Goal: Information Seeking & Learning: Learn about a topic

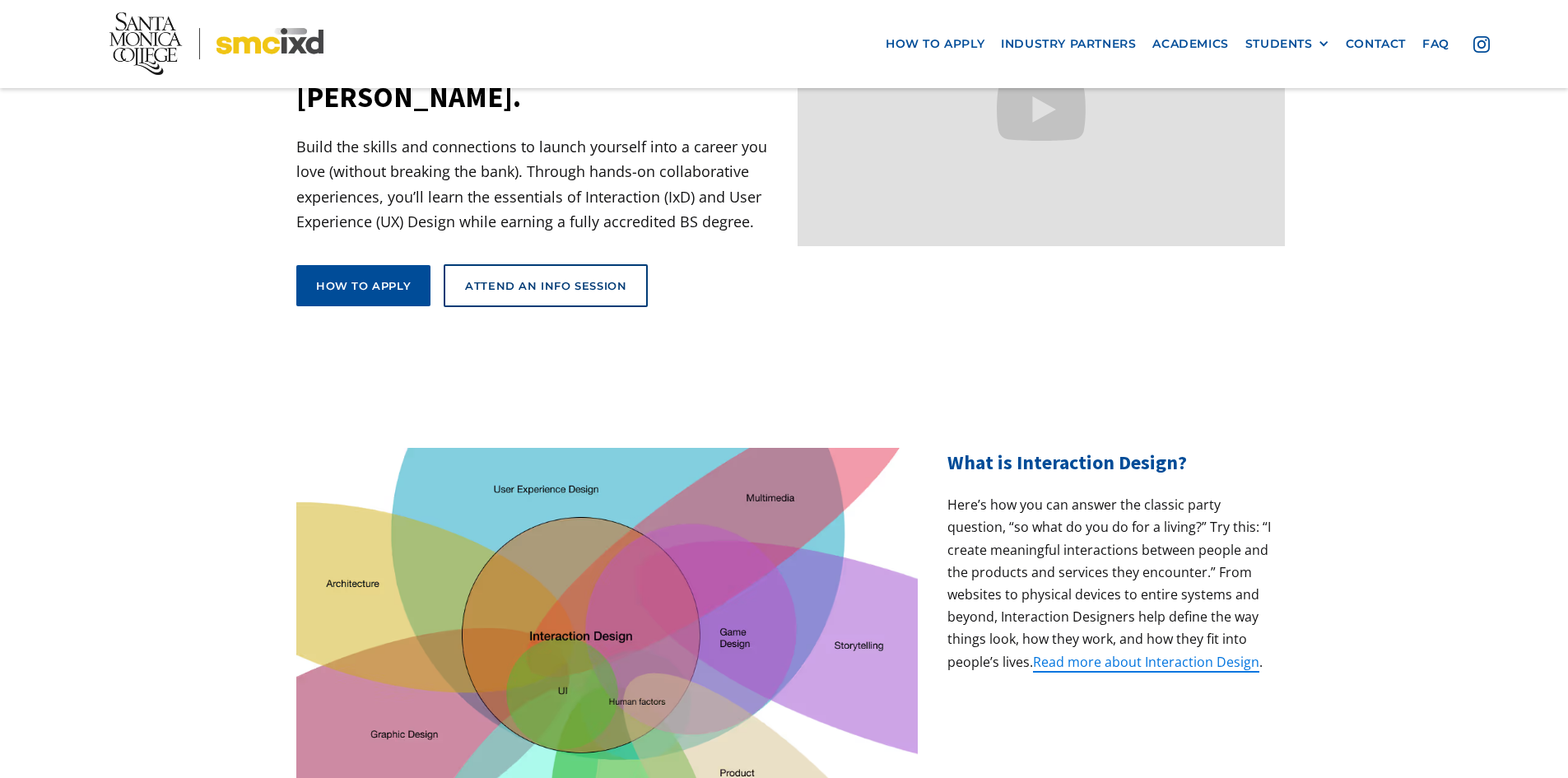
scroll to position [246, 0]
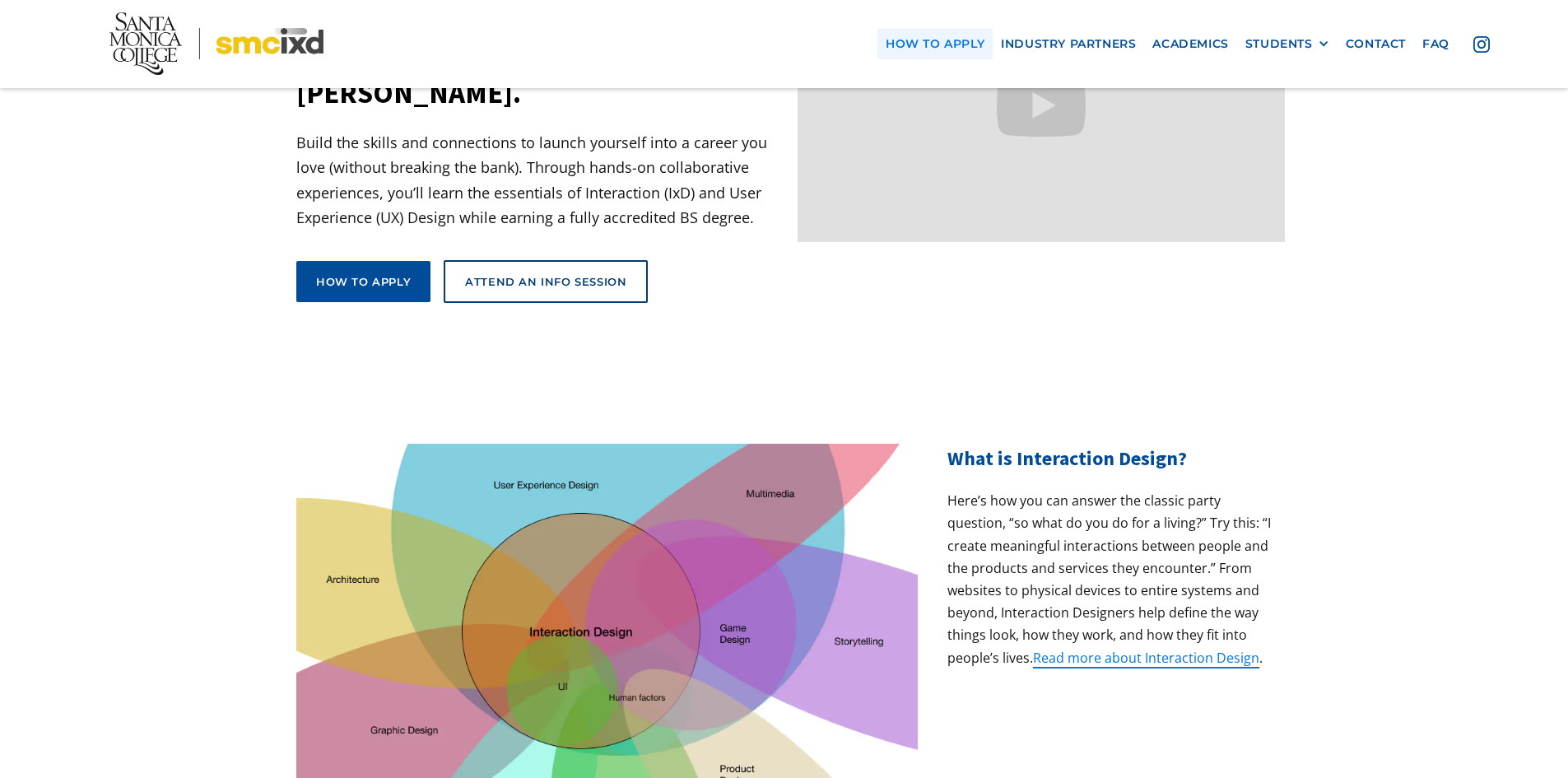
click at [955, 38] on link "how to apply" at bounding box center [935, 44] width 115 height 30
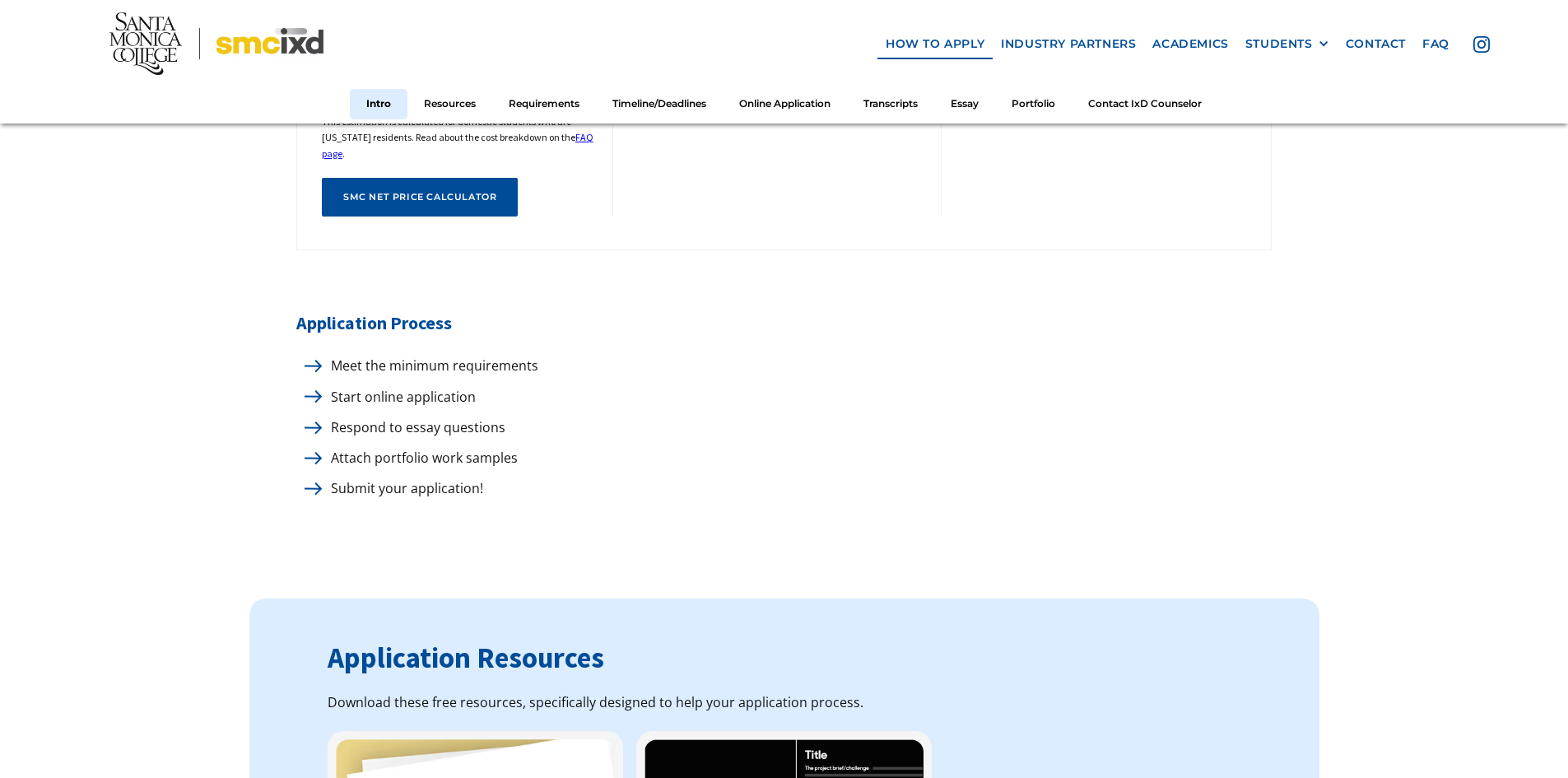
scroll to position [905, 0]
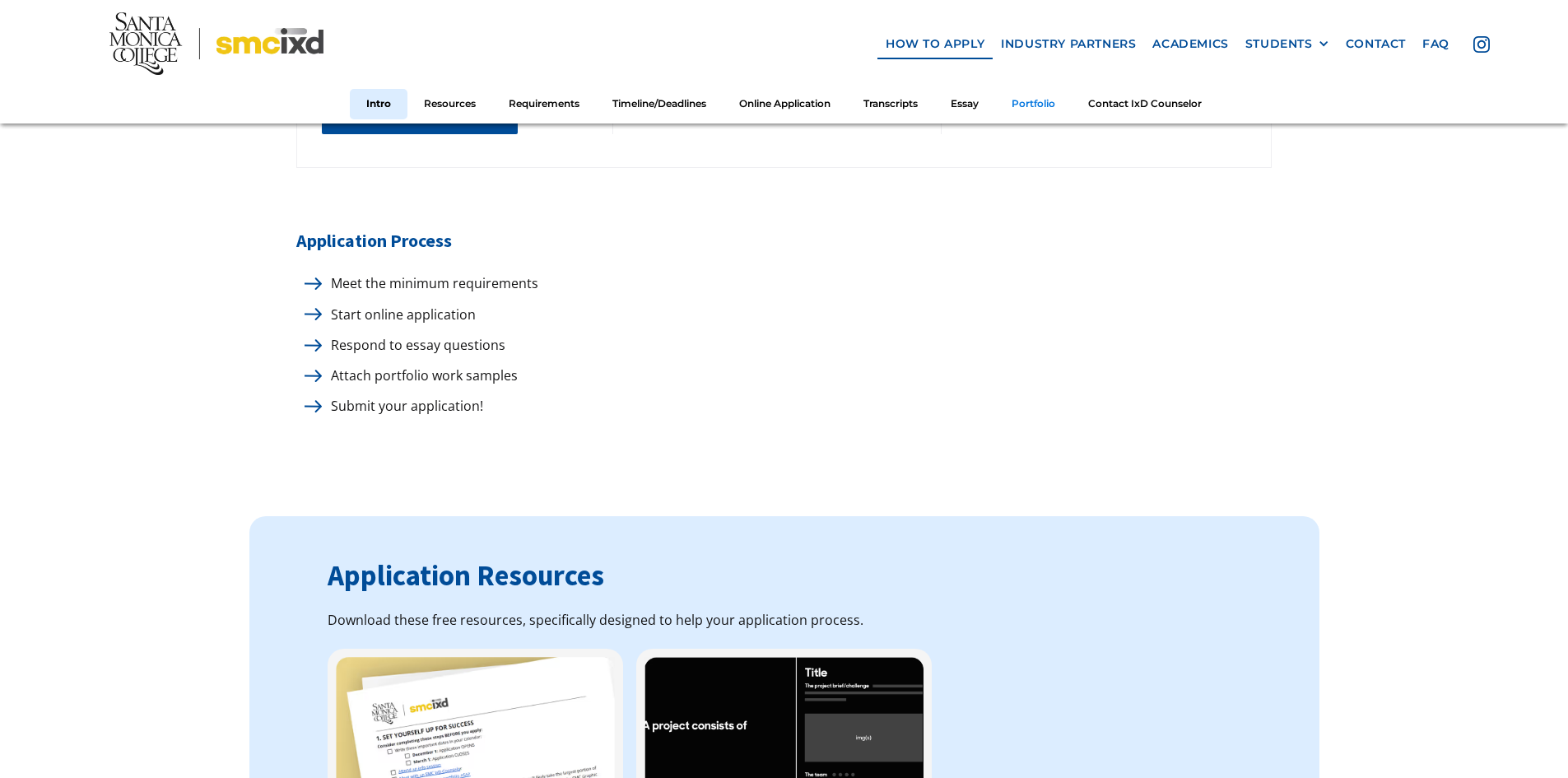
click at [1029, 106] on link "Portfolio" at bounding box center [1032, 103] width 76 height 30
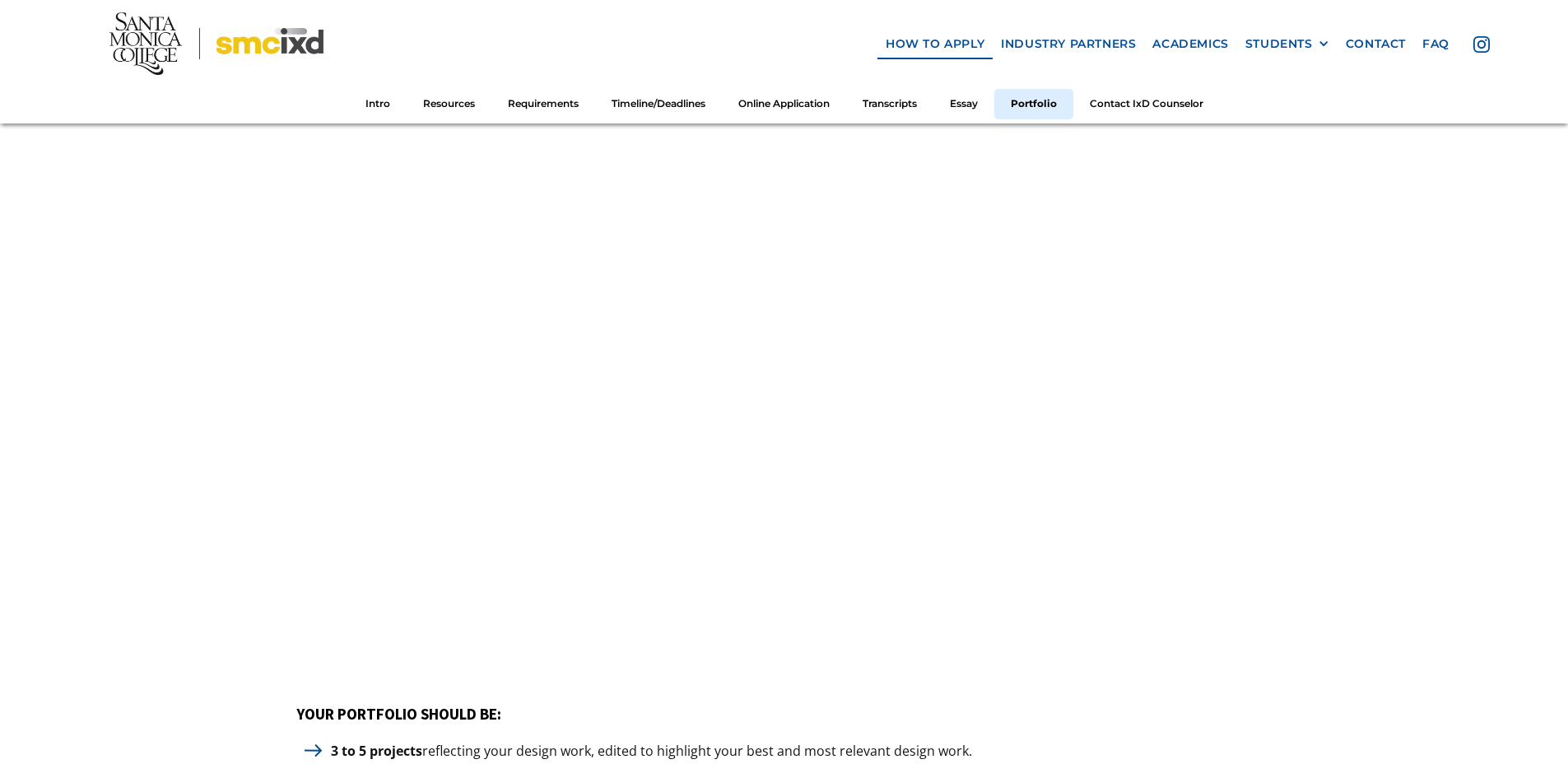
scroll to position [6925, 0]
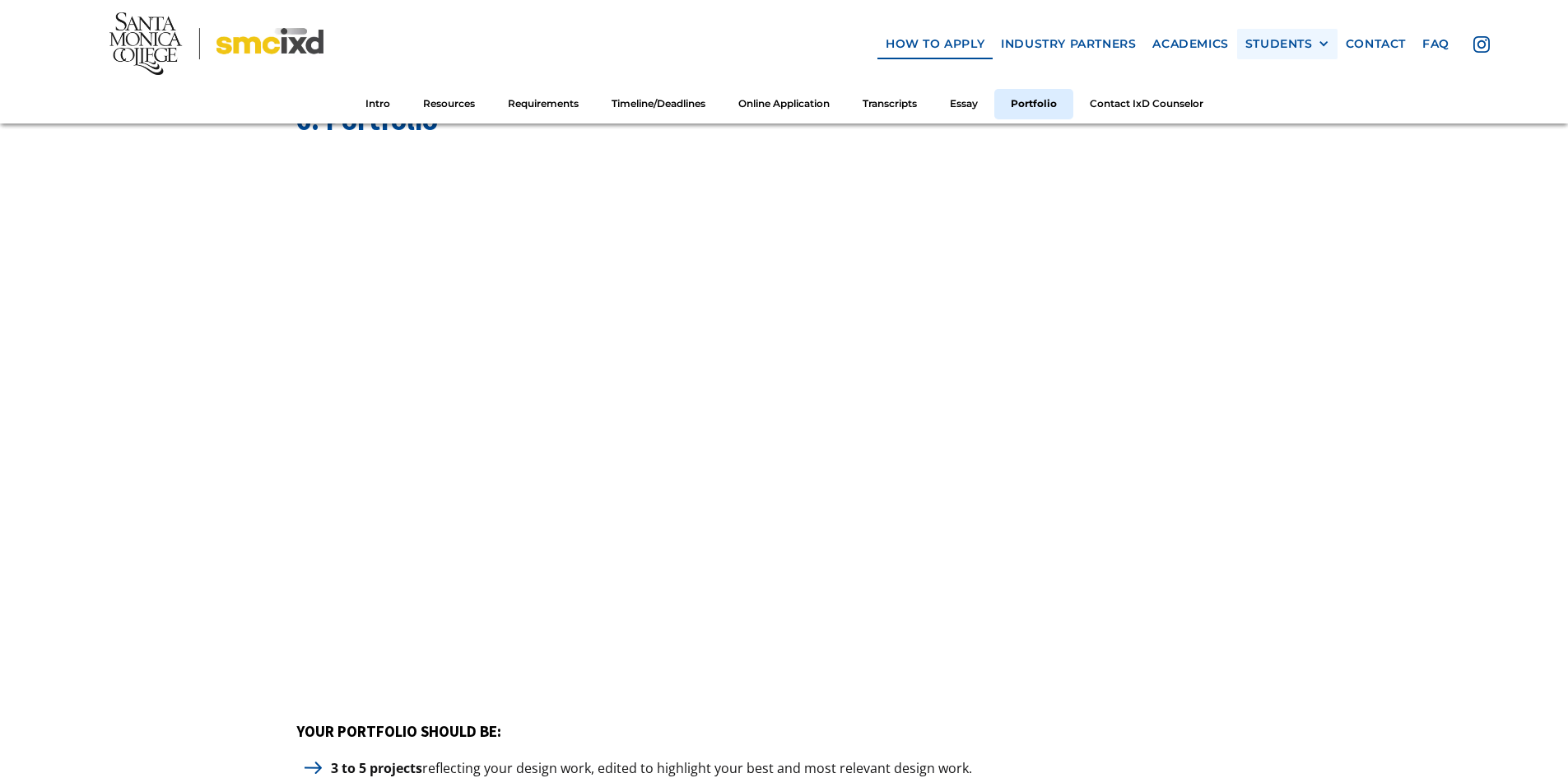
click at [1258, 42] on div "STUDENTS" at bounding box center [1279, 43] width 68 height 14
click at [1302, 135] on link "Alumni" at bounding box center [1319, 135] width 148 height 30
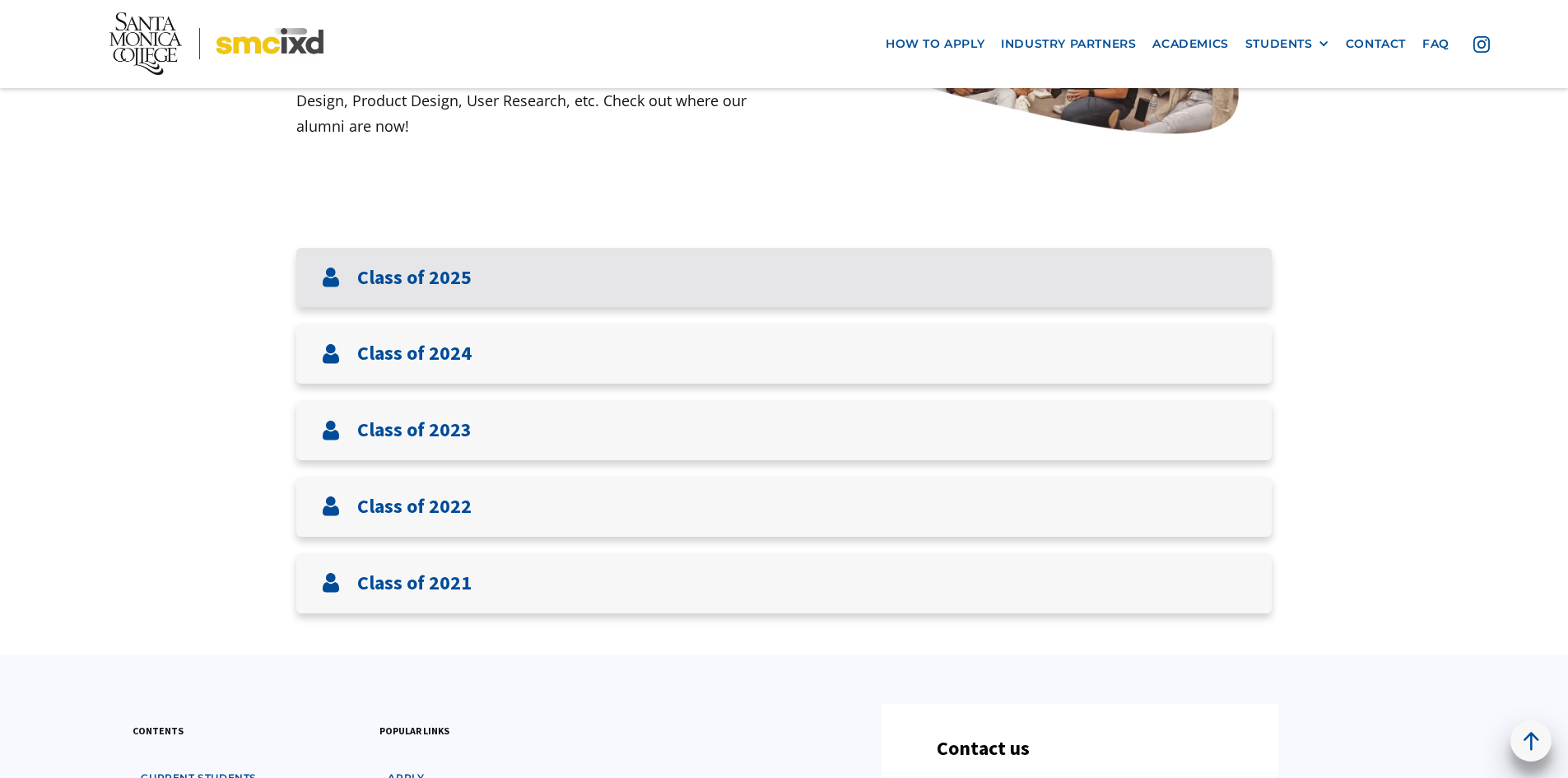
scroll to position [494, 0]
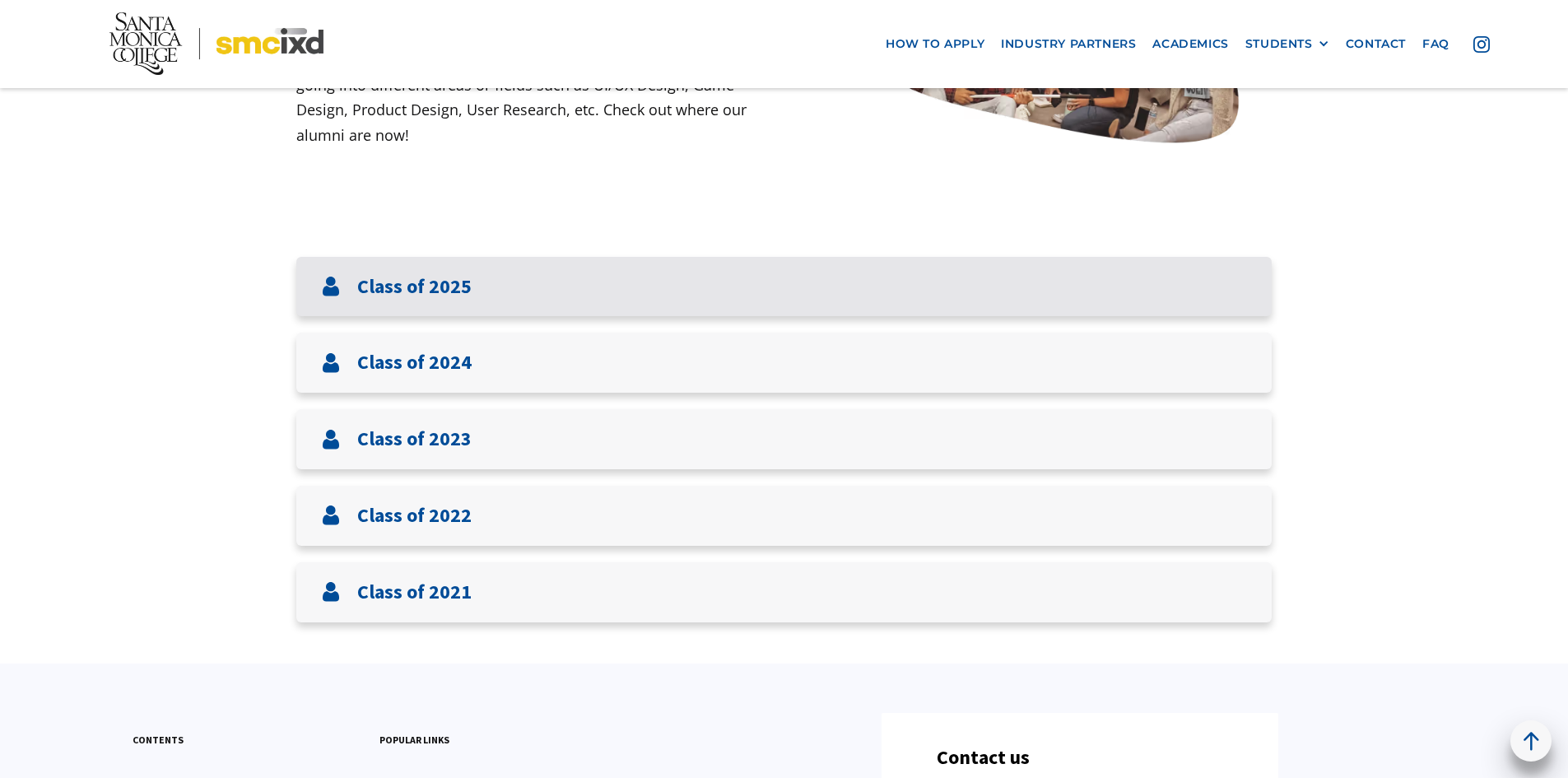
click at [1185, 278] on div "Class of 2025" at bounding box center [784, 287] width 975 height 60
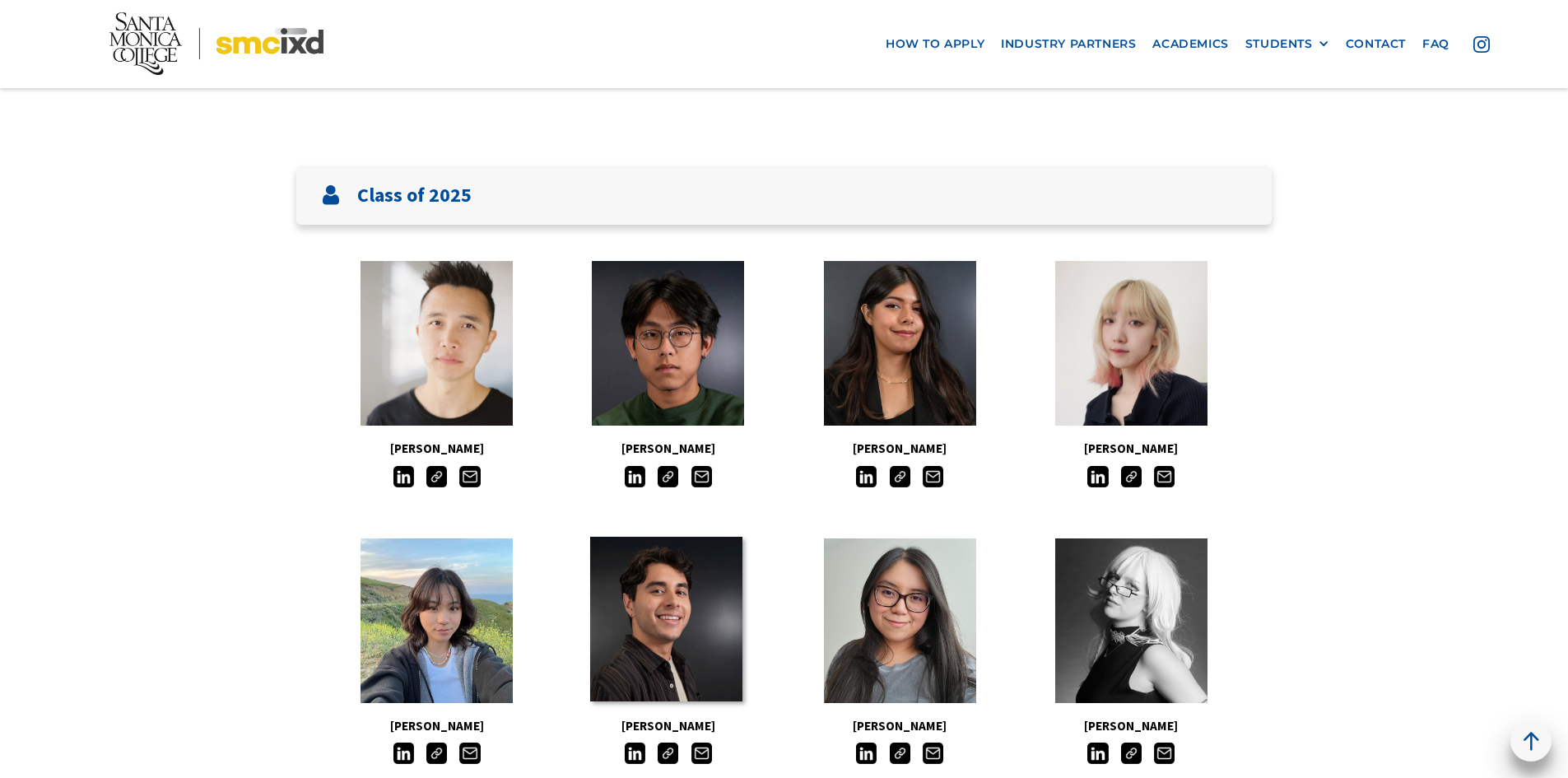
scroll to position [576, 0]
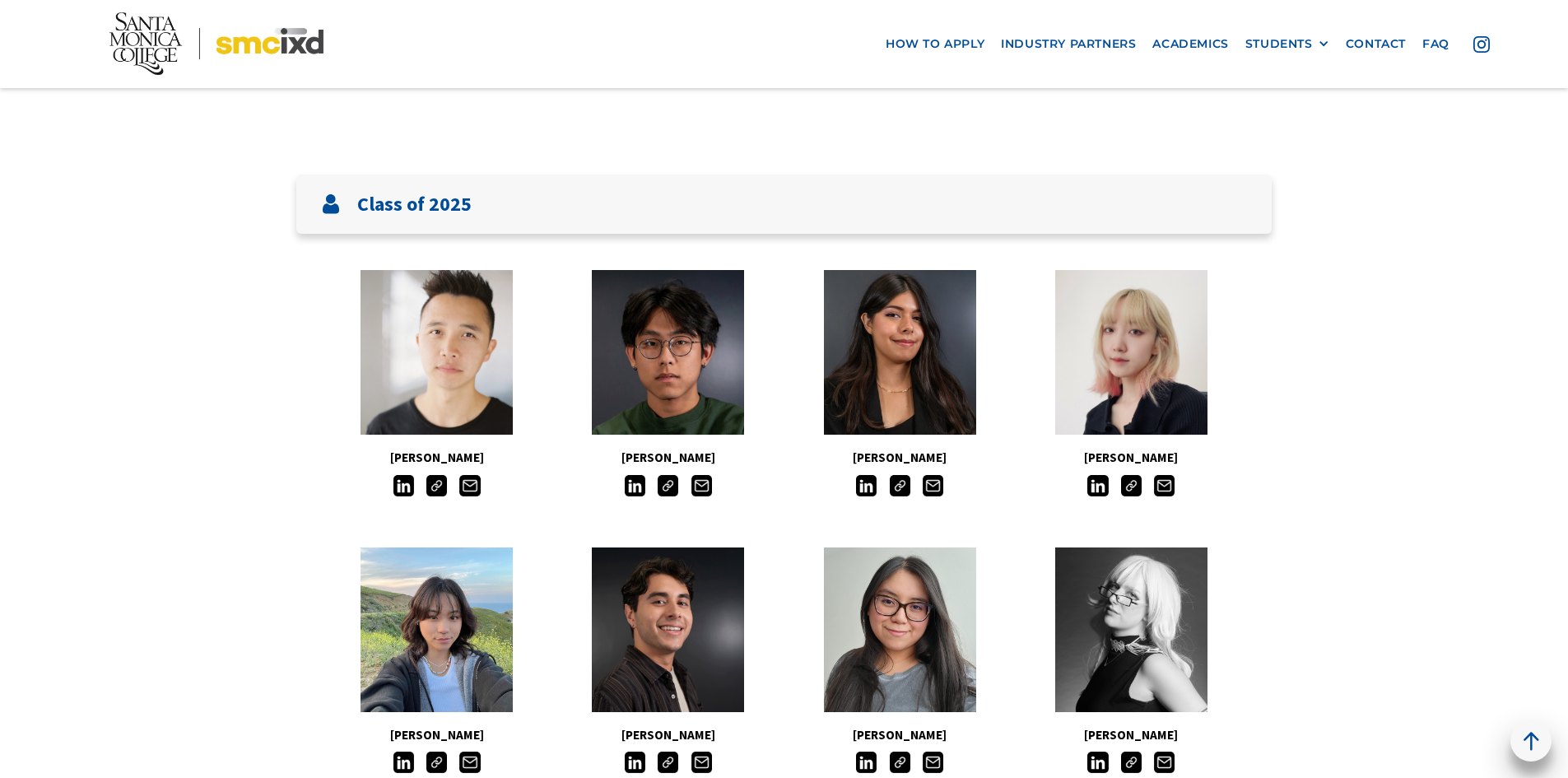
click at [669, 492] on img at bounding box center [668, 485] width 21 height 21
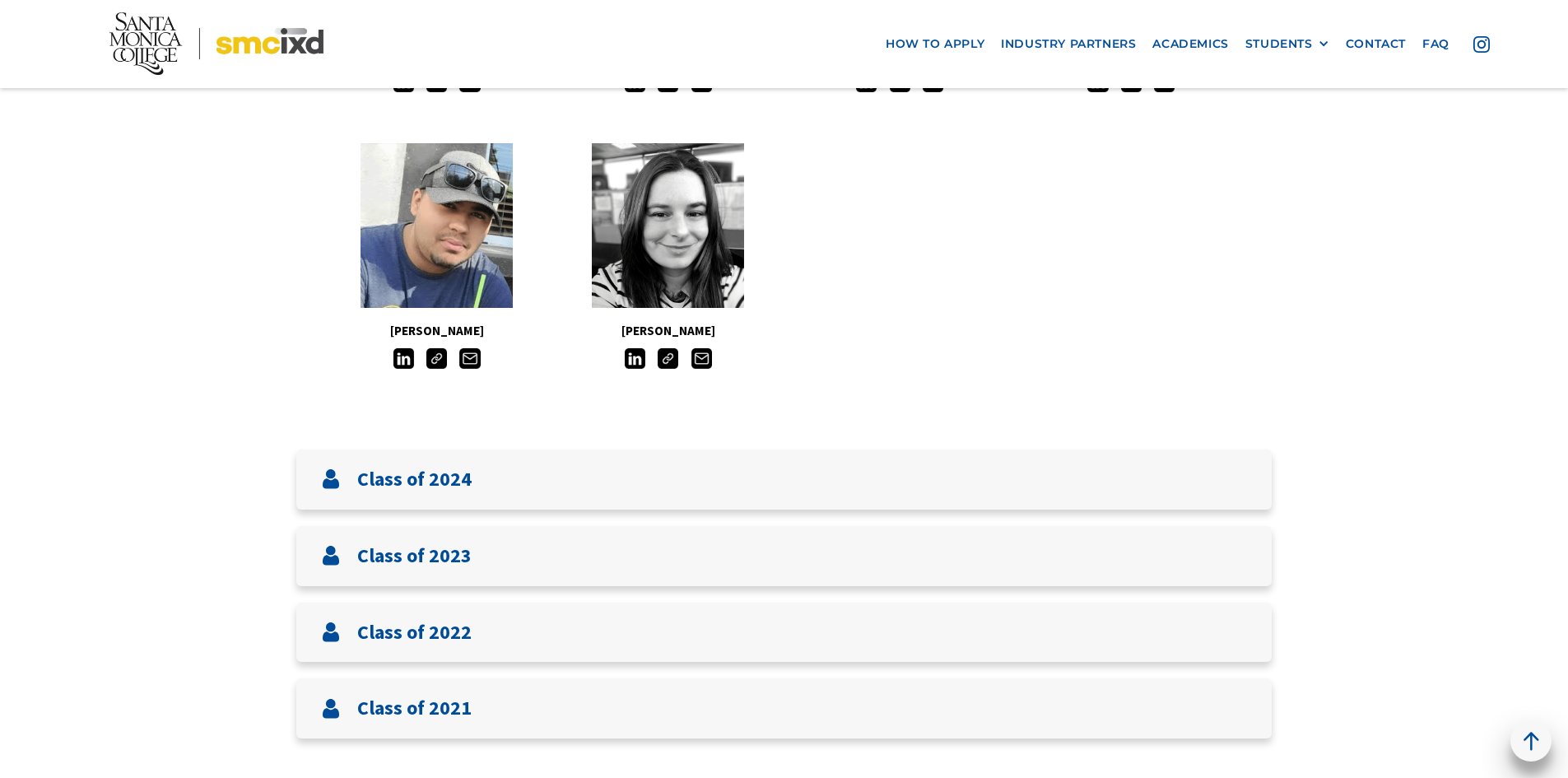
scroll to position [1975, 0]
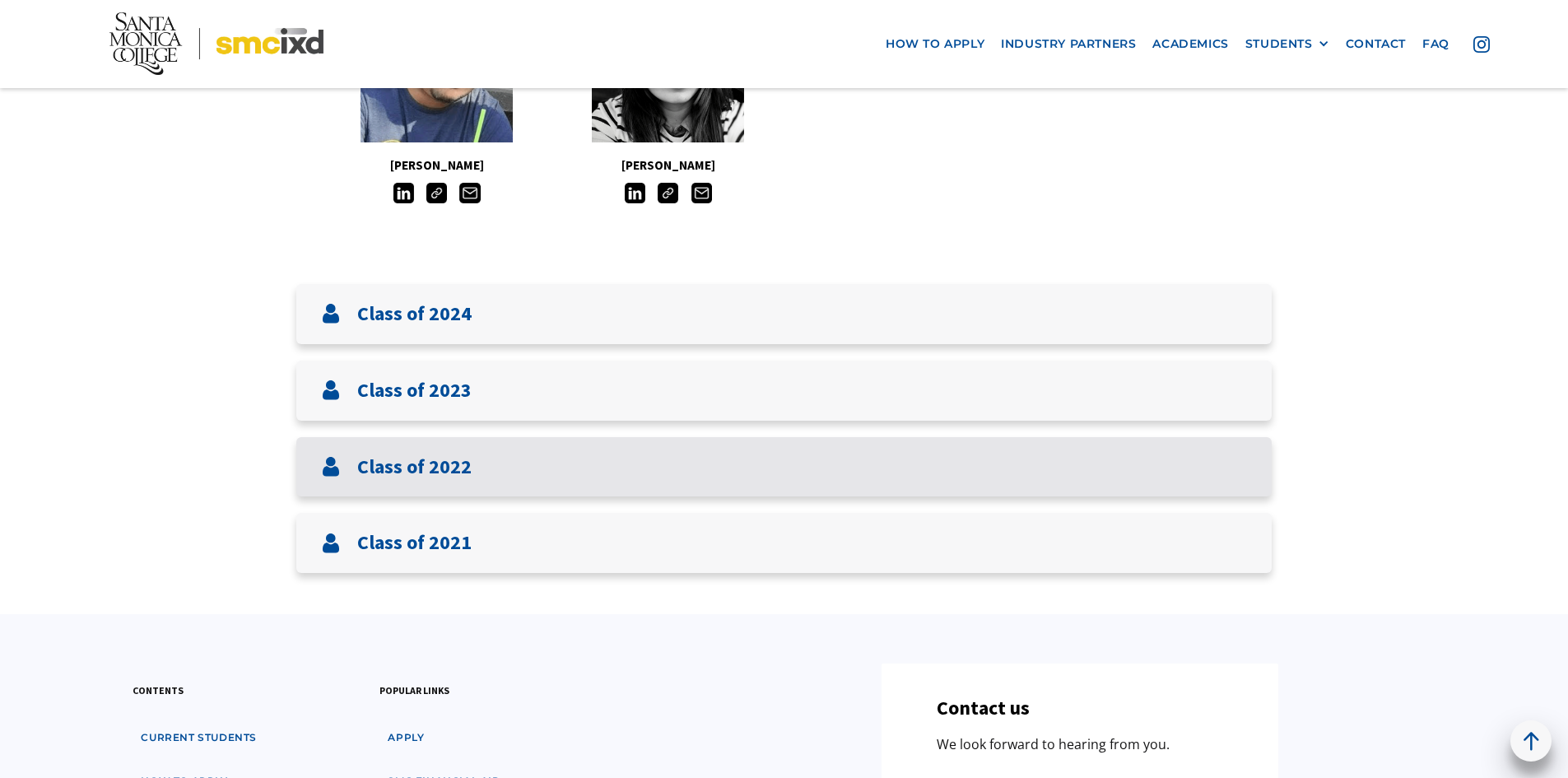
click at [687, 457] on div "Class of 2022" at bounding box center [784, 467] width 975 height 60
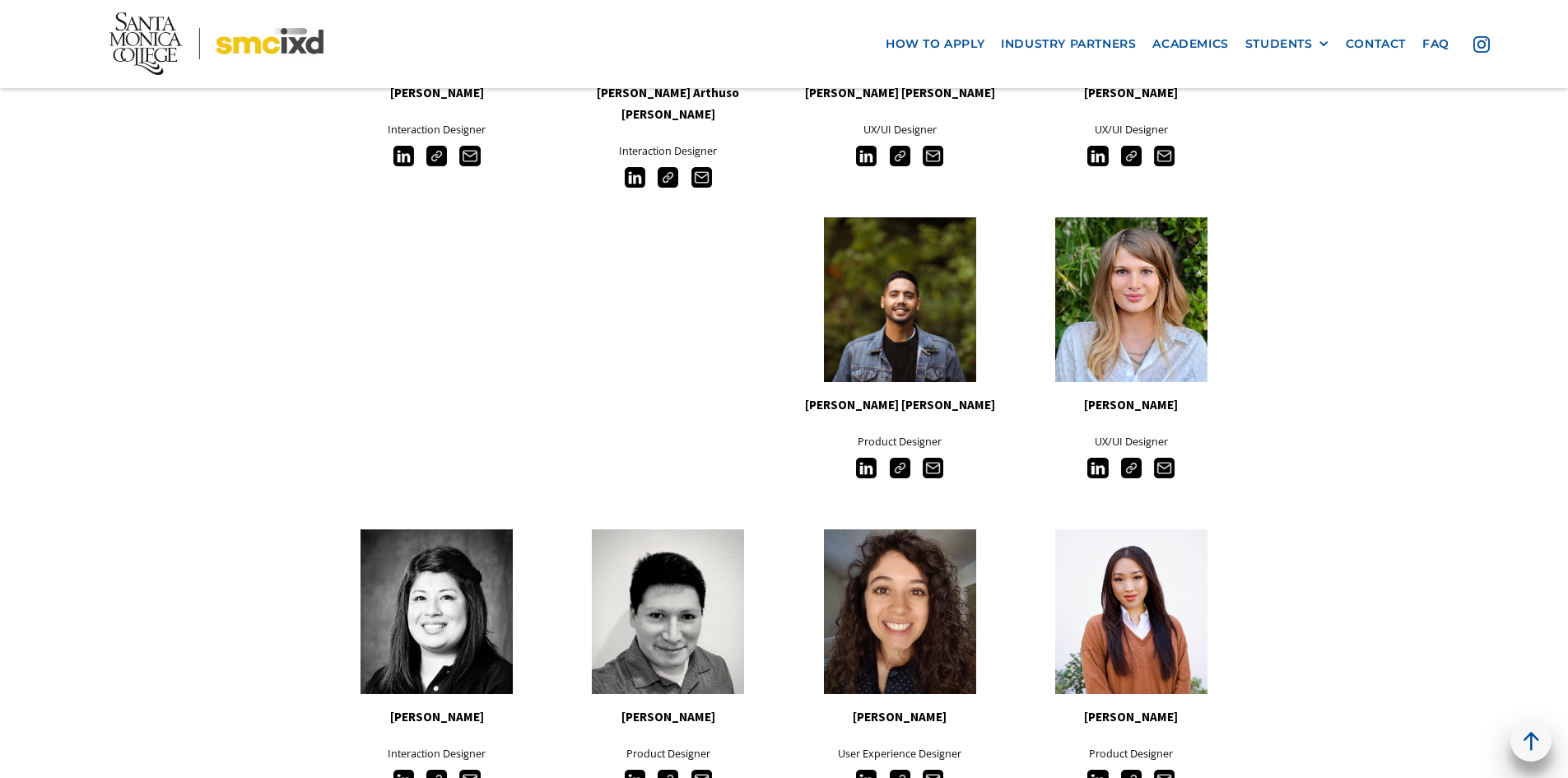
scroll to position [3867, 0]
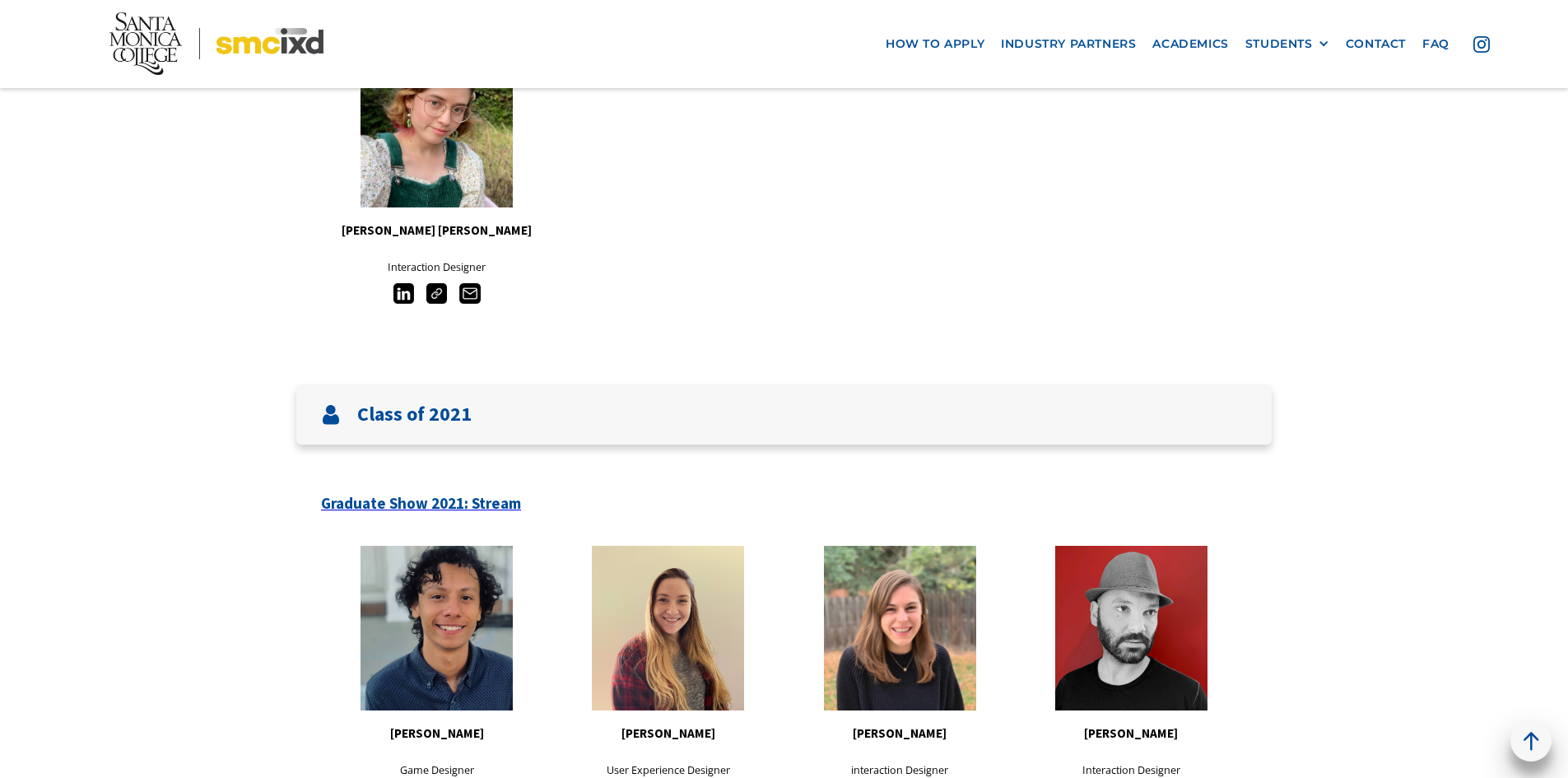
scroll to position [4197, 0]
